Goal: Find specific page/section: Find specific page/section

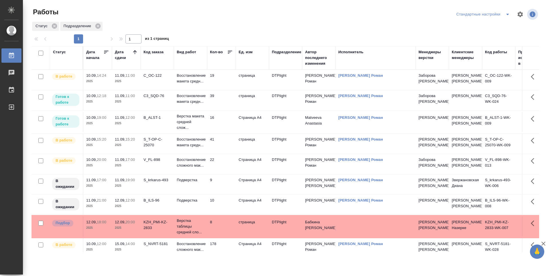
click at [158, 100] on td "C3_SQD-76" at bounding box center [157, 100] width 33 height 20
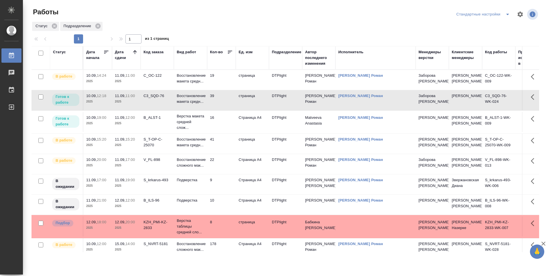
click at [160, 125] on td "B_ALST-1" at bounding box center [157, 122] width 33 height 20
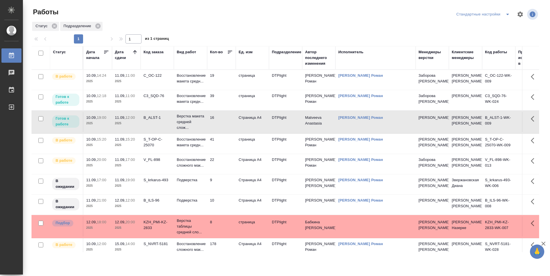
click at [223, 119] on td "16" at bounding box center [221, 122] width 29 height 20
click at [223, 146] on td "41" at bounding box center [221, 144] width 29 height 20
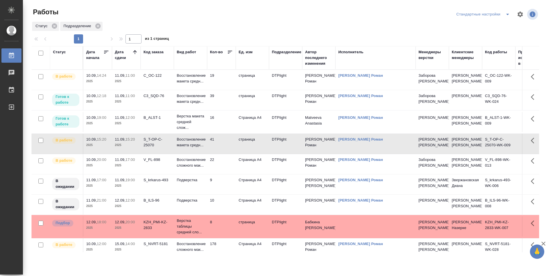
click at [223, 146] on td "41" at bounding box center [221, 144] width 29 height 20
click at [226, 138] on td "41" at bounding box center [221, 144] width 29 height 20
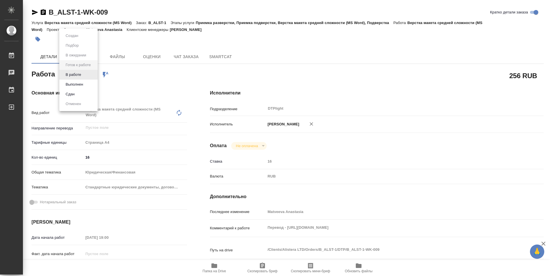
click at [89, 75] on body "🙏 .cls-1 fill:#fff; AWATERA Guselnikov Roman Работы Чаты График Выйти B_ALST-1-…" at bounding box center [275, 138] width 550 height 276
click at [81, 75] on button "В работе" at bounding box center [73, 75] width 19 height 6
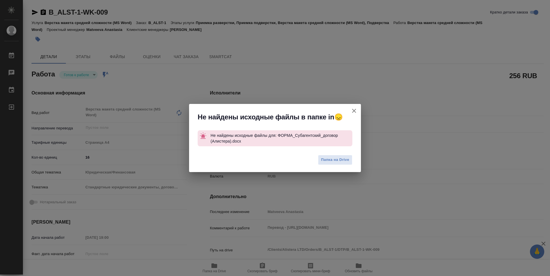
type textarea "x"
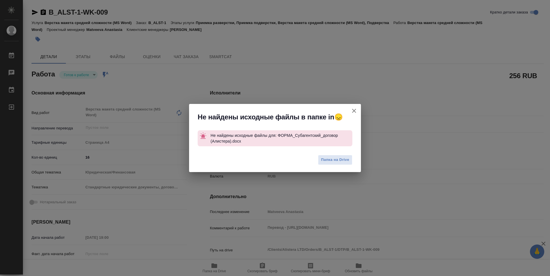
type textarea "x"
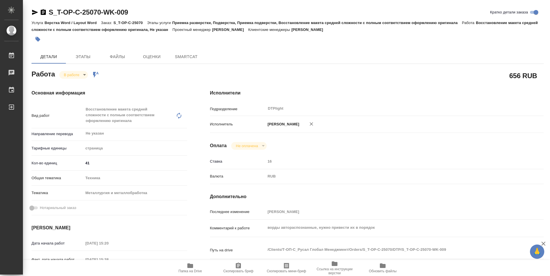
type textarea "x"
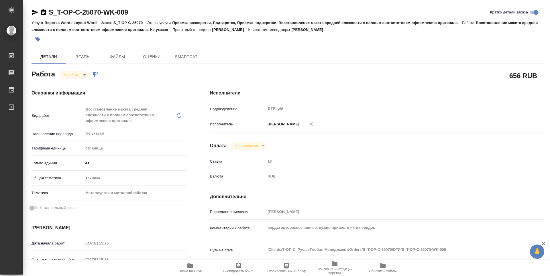
type textarea "x"
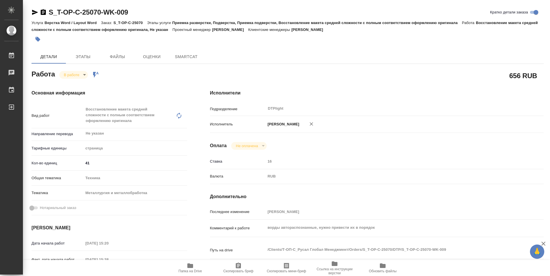
type textarea "x"
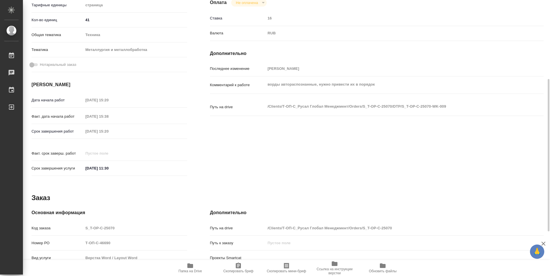
type textarea "x"
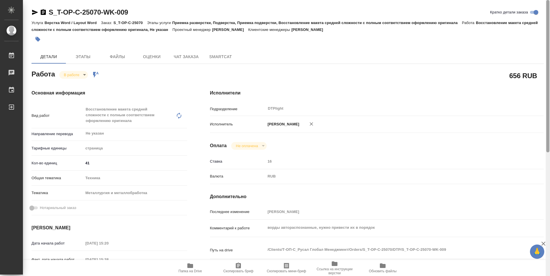
type textarea "x"
